Goal: Find specific page/section: Find specific page/section

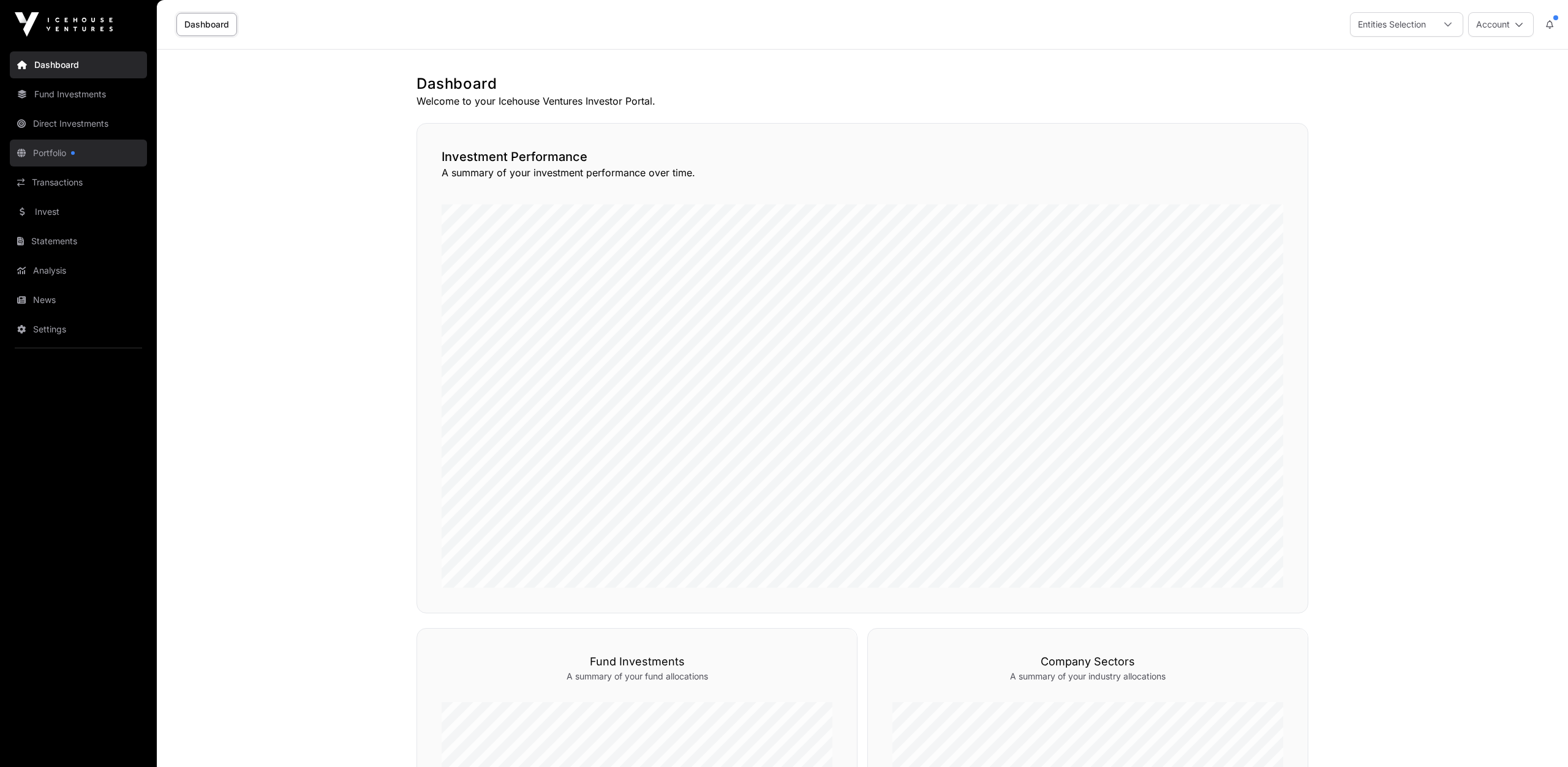
click at [63, 152] on link "Portfolio" at bounding box center [78, 153] width 137 height 27
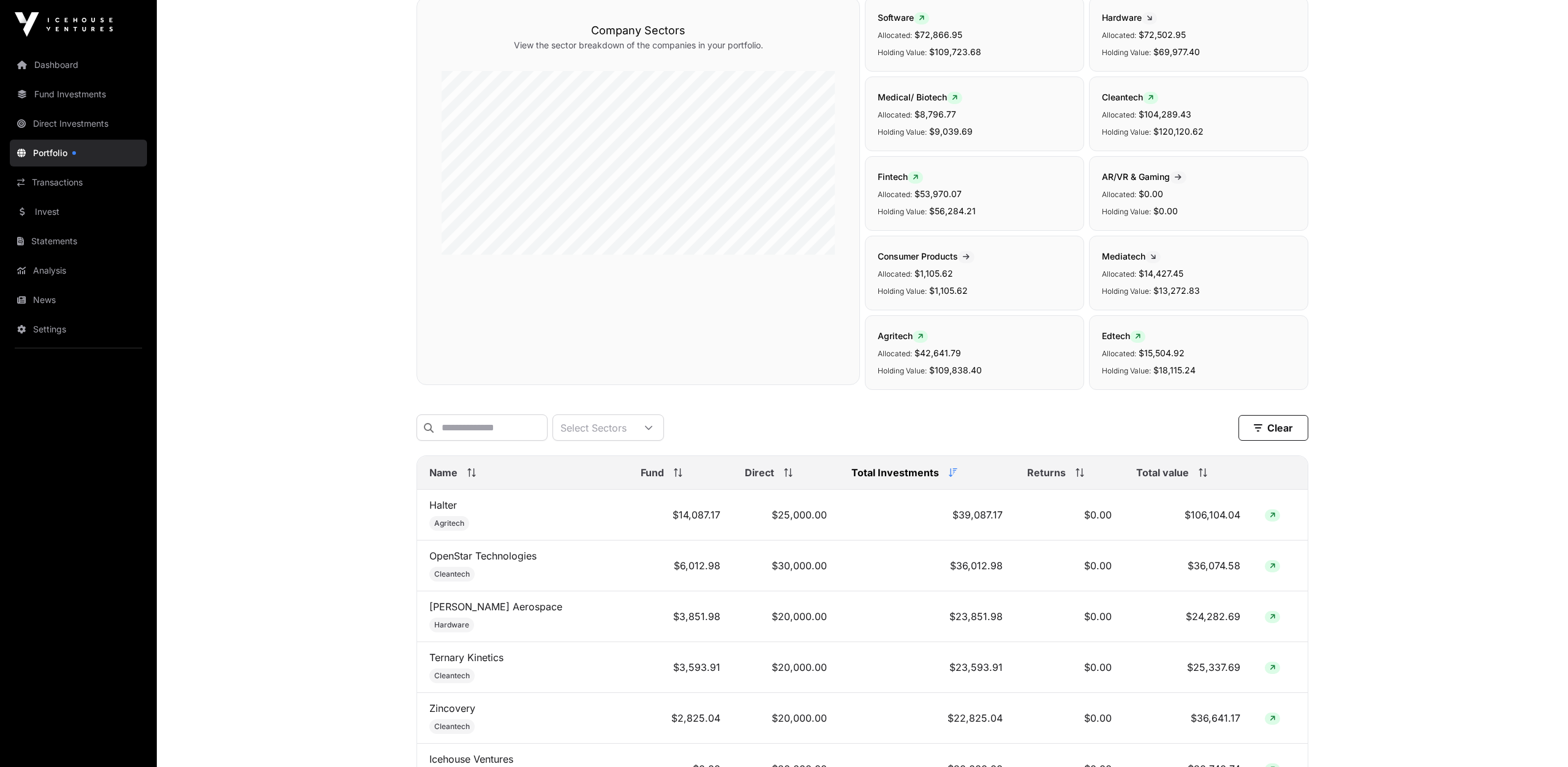
scroll to position [255, 0]
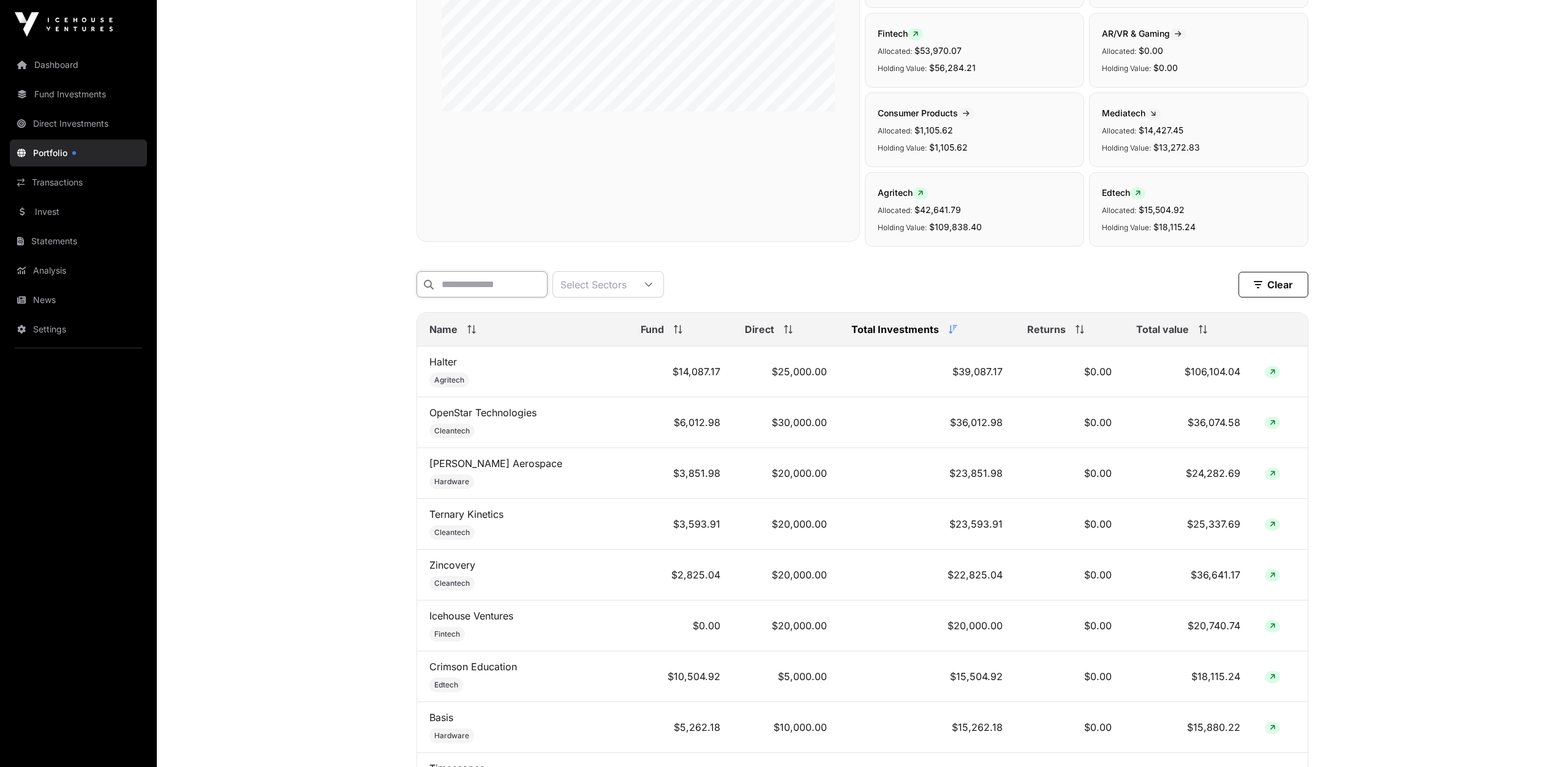
click at [476, 288] on input "text" at bounding box center [482, 284] width 131 height 26
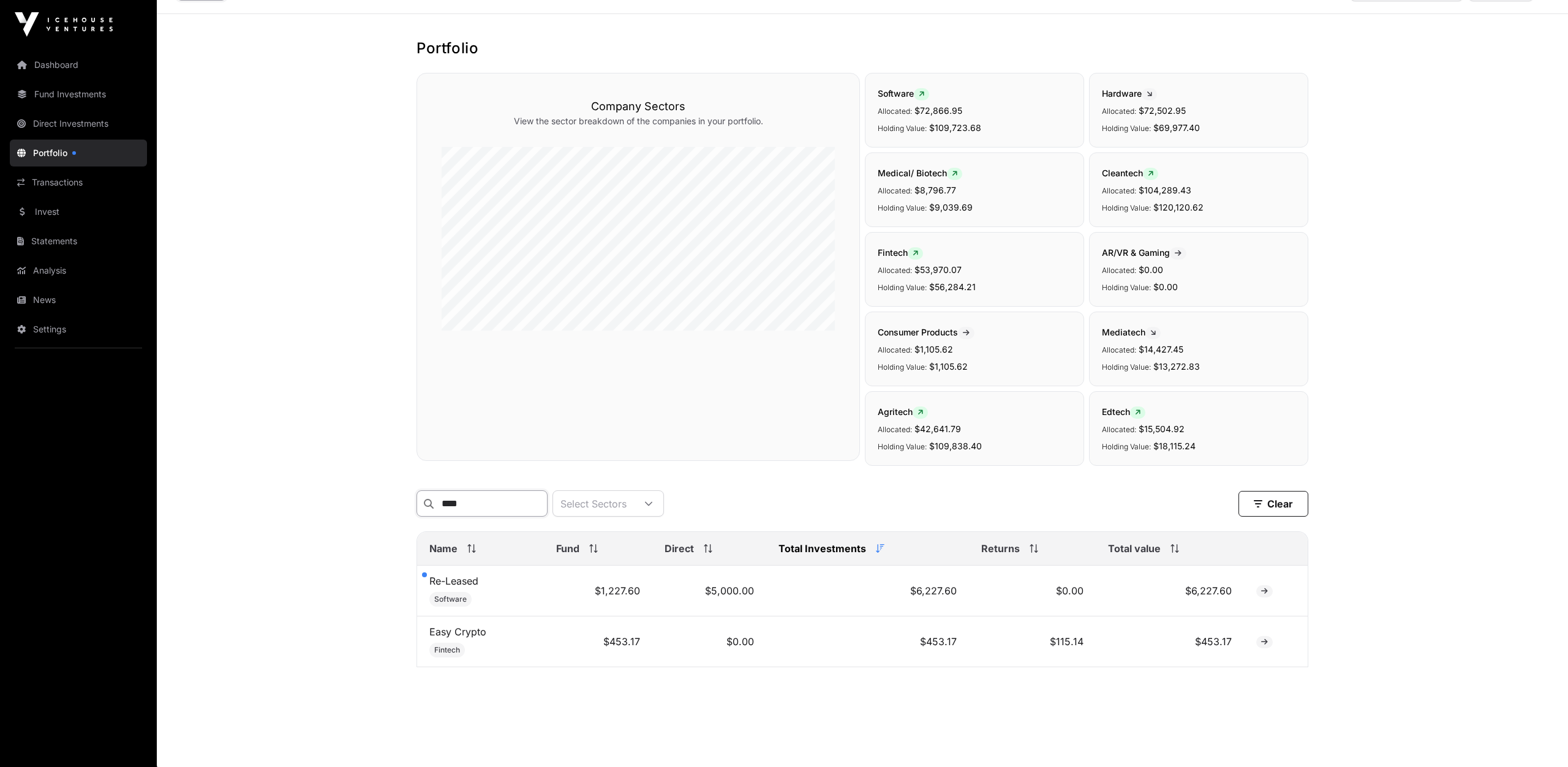
scroll to position [0, 0]
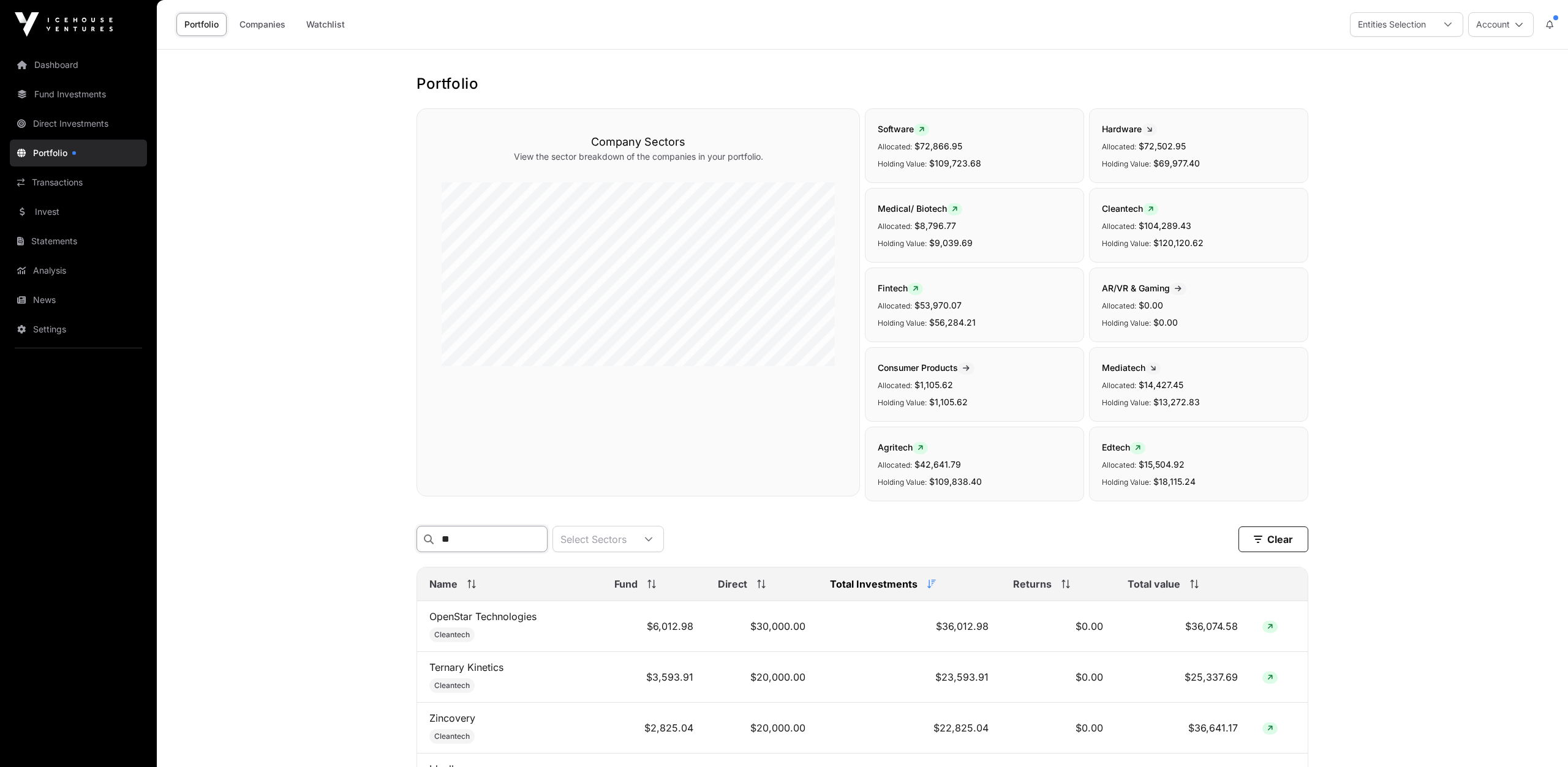
type input "*"
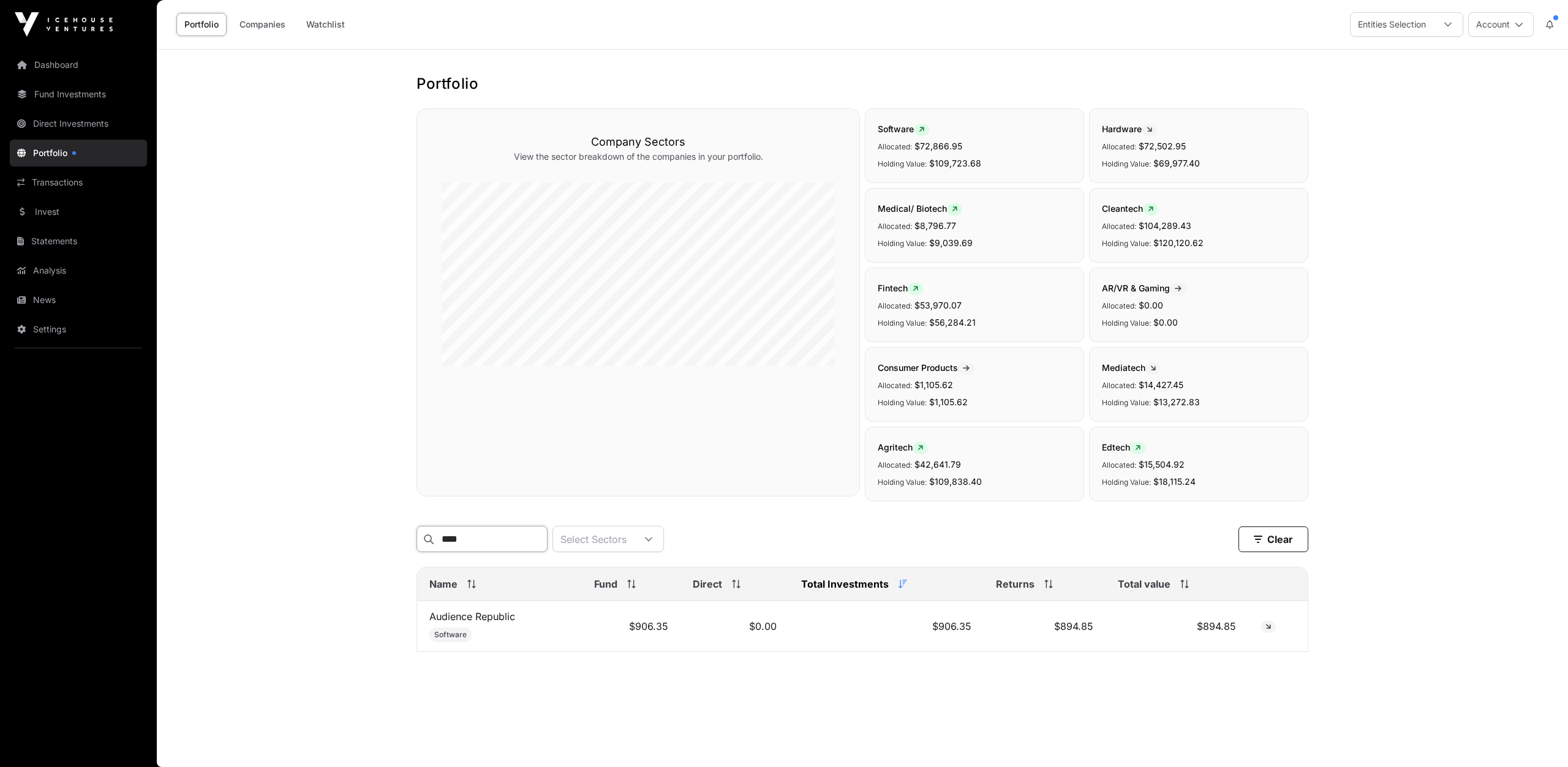
type input "****"
drag, startPoint x: 480, startPoint y: 542, endPoint x: 373, endPoint y: 536, distance: 107.2
click at [416, 536] on input "****" at bounding box center [482, 539] width 131 height 26
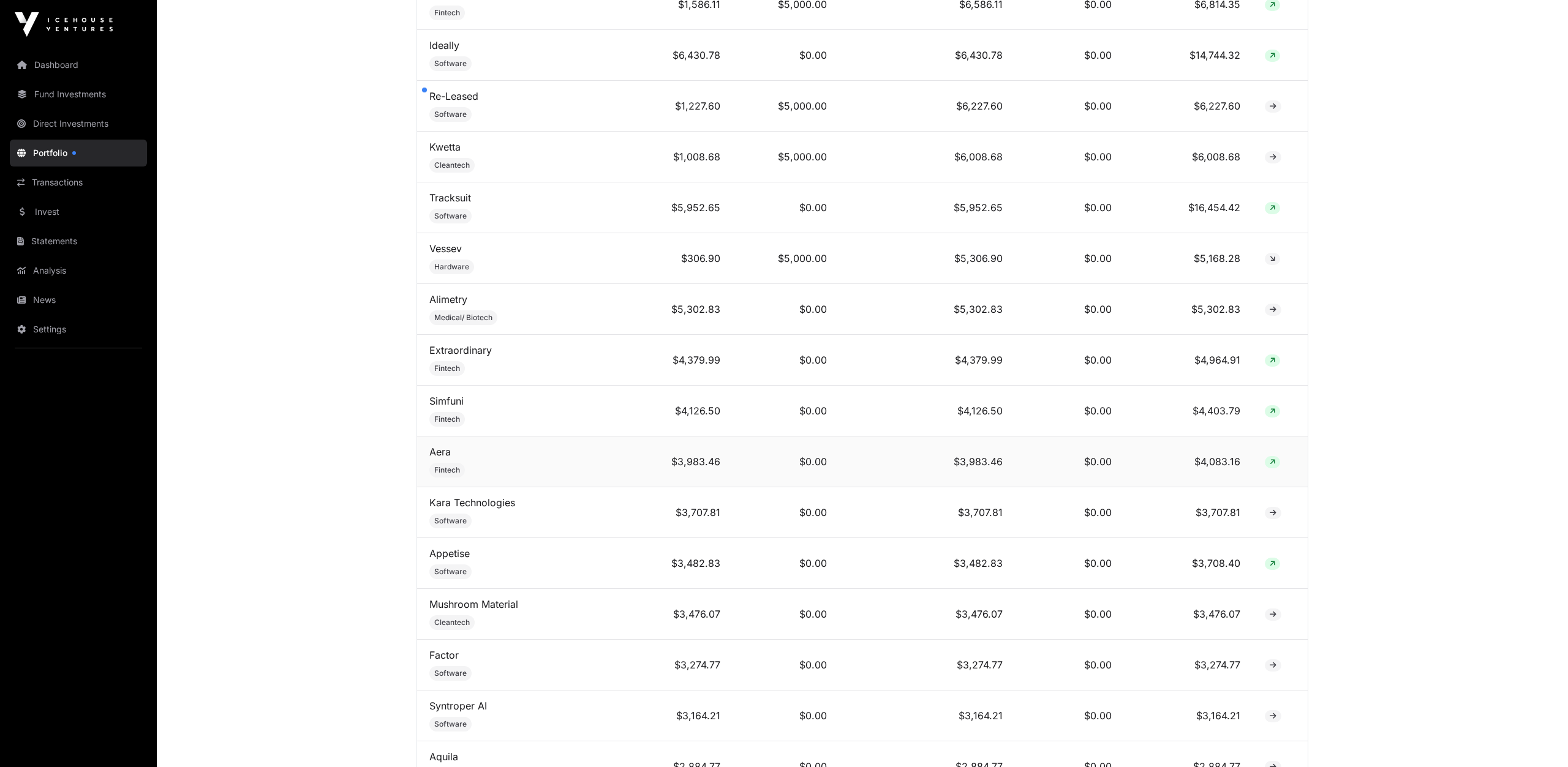
scroll to position [1338, 0]
click at [450, 289] on link "Alimetry" at bounding box center [449, 295] width 38 height 12
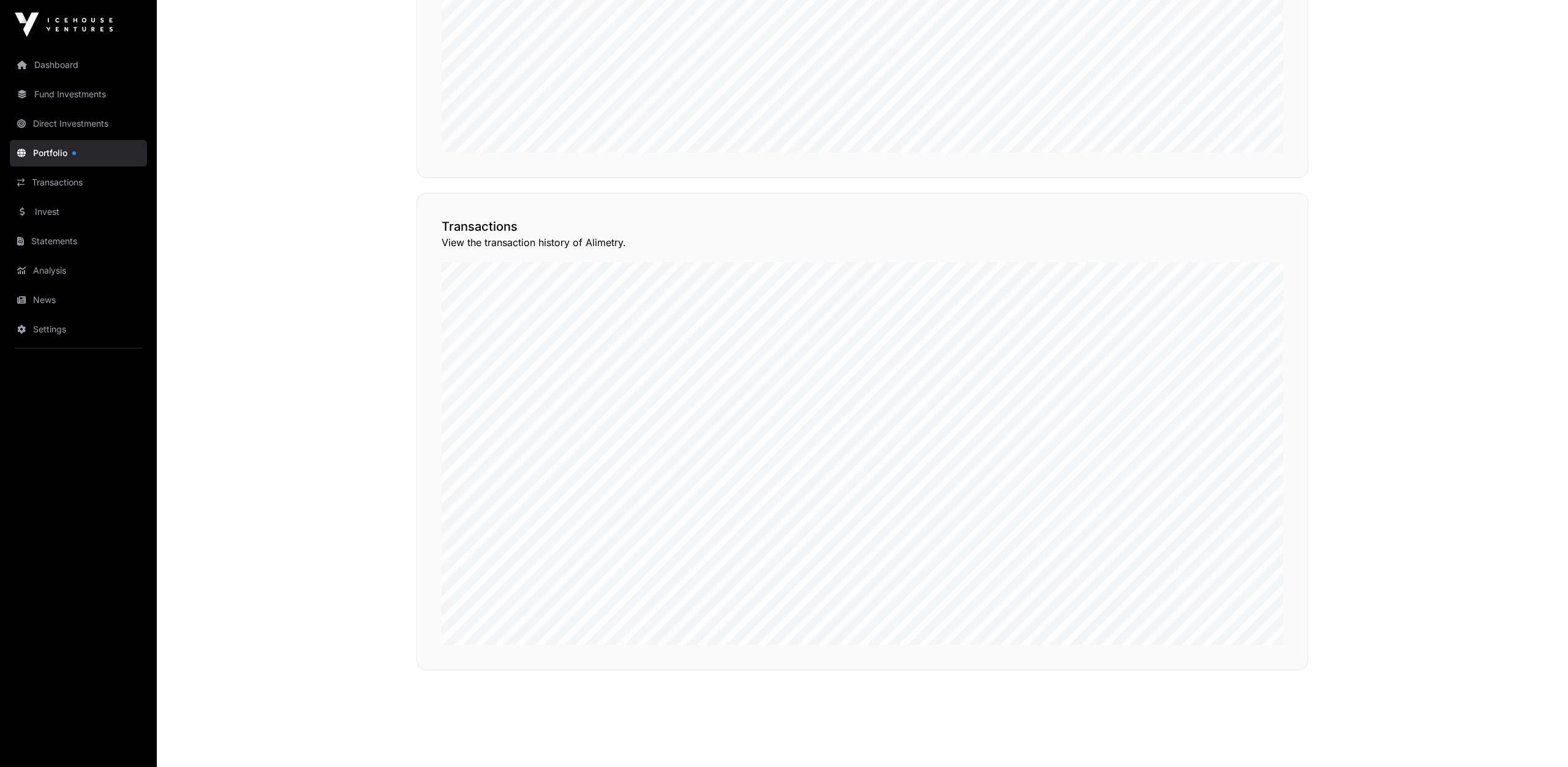
scroll to position [891, 0]
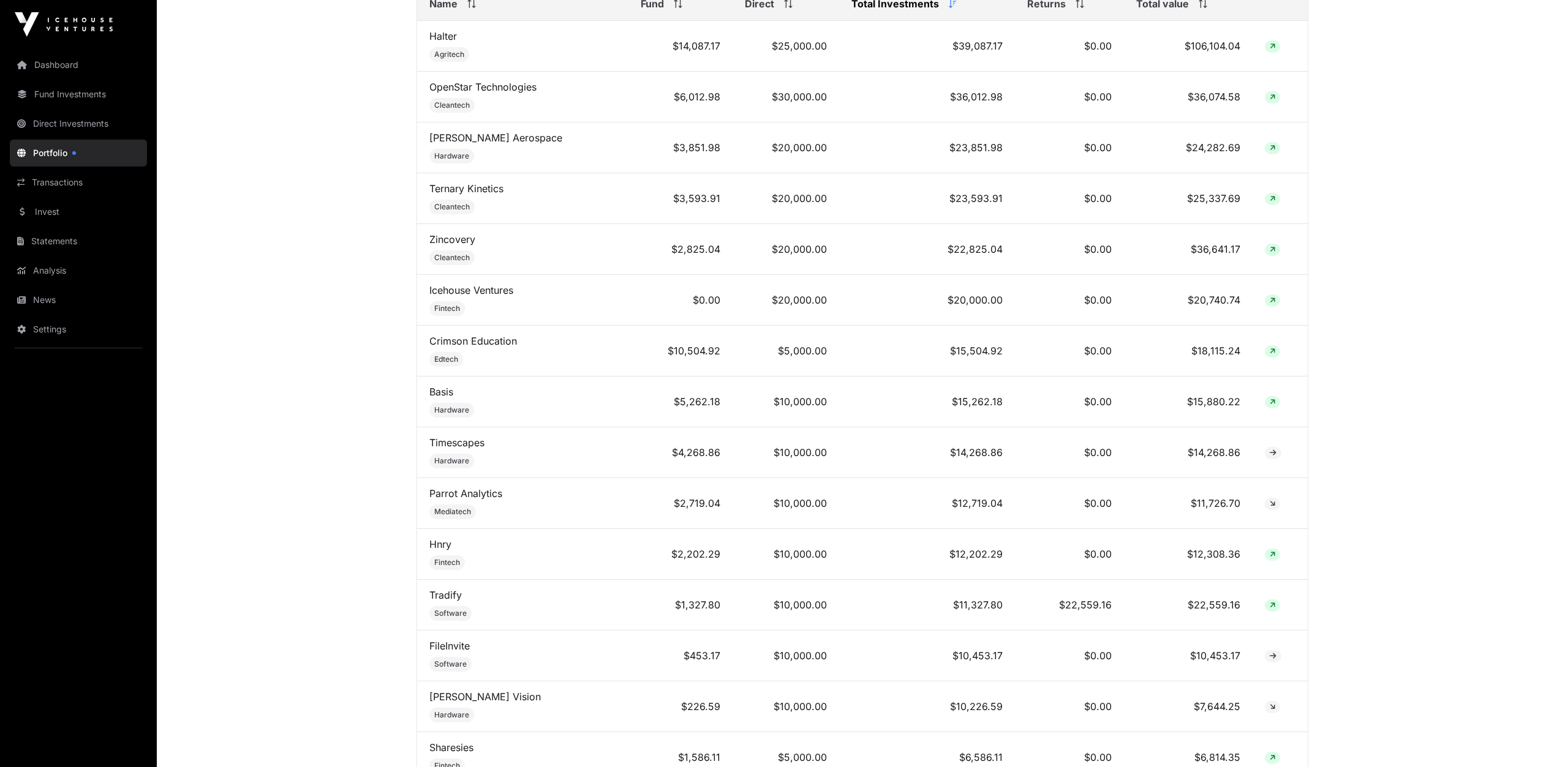
scroll to position [262, 0]
